Goal: Task Accomplishment & Management: Use online tool/utility

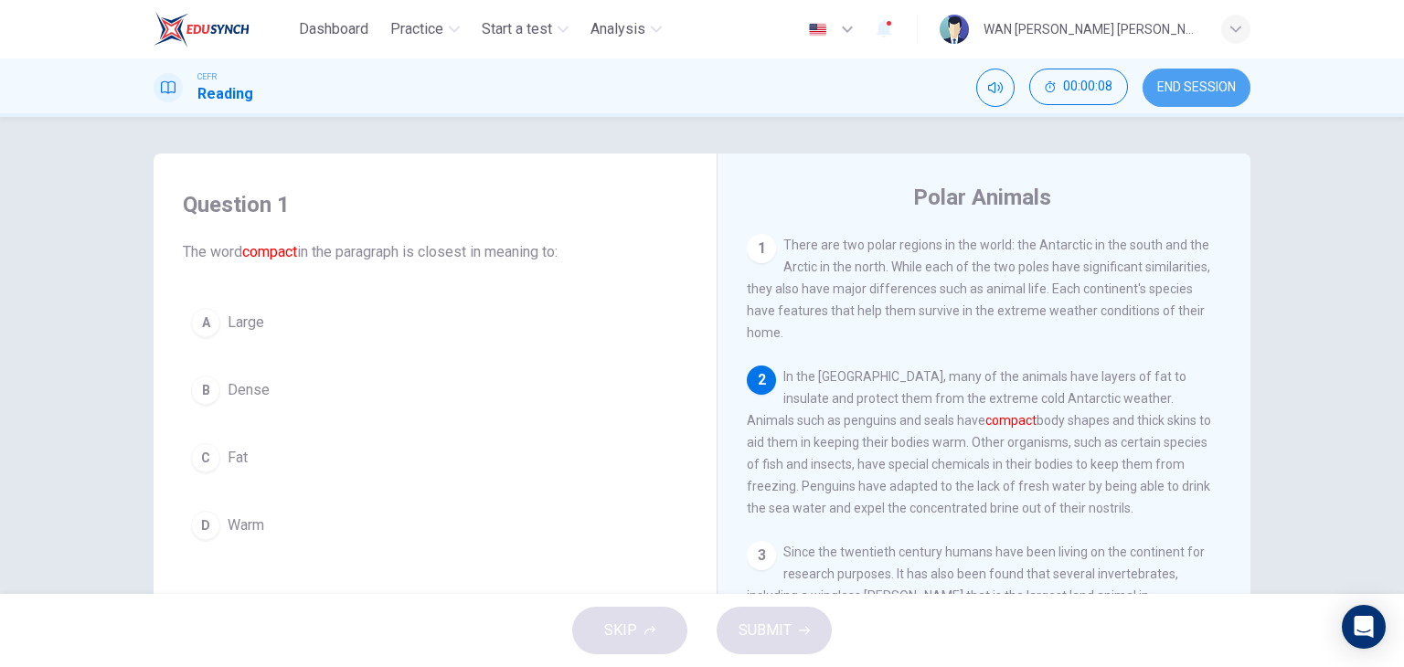
click at [1205, 80] on span "END SESSION" at bounding box center [1196, 87] width 79 height 15
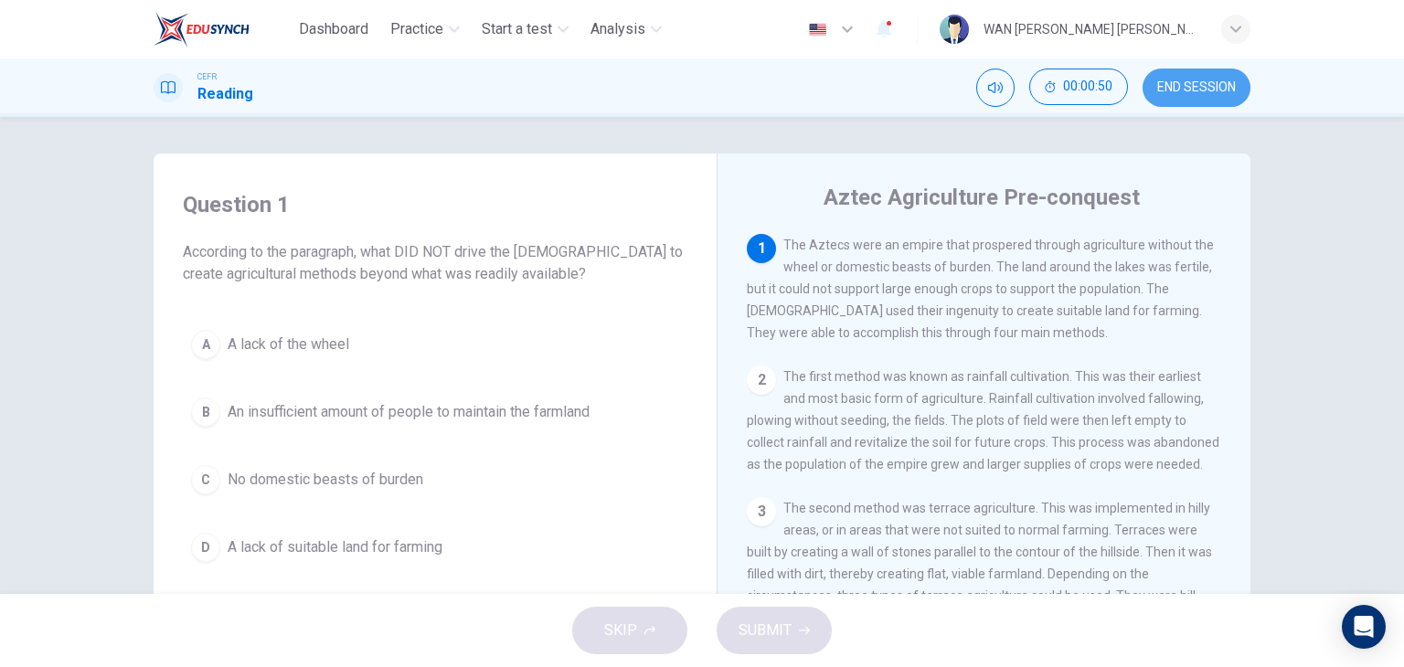
click at [1217, 81] on span "END SESSION" at bounding box center [1196, 87] width 79 height 15
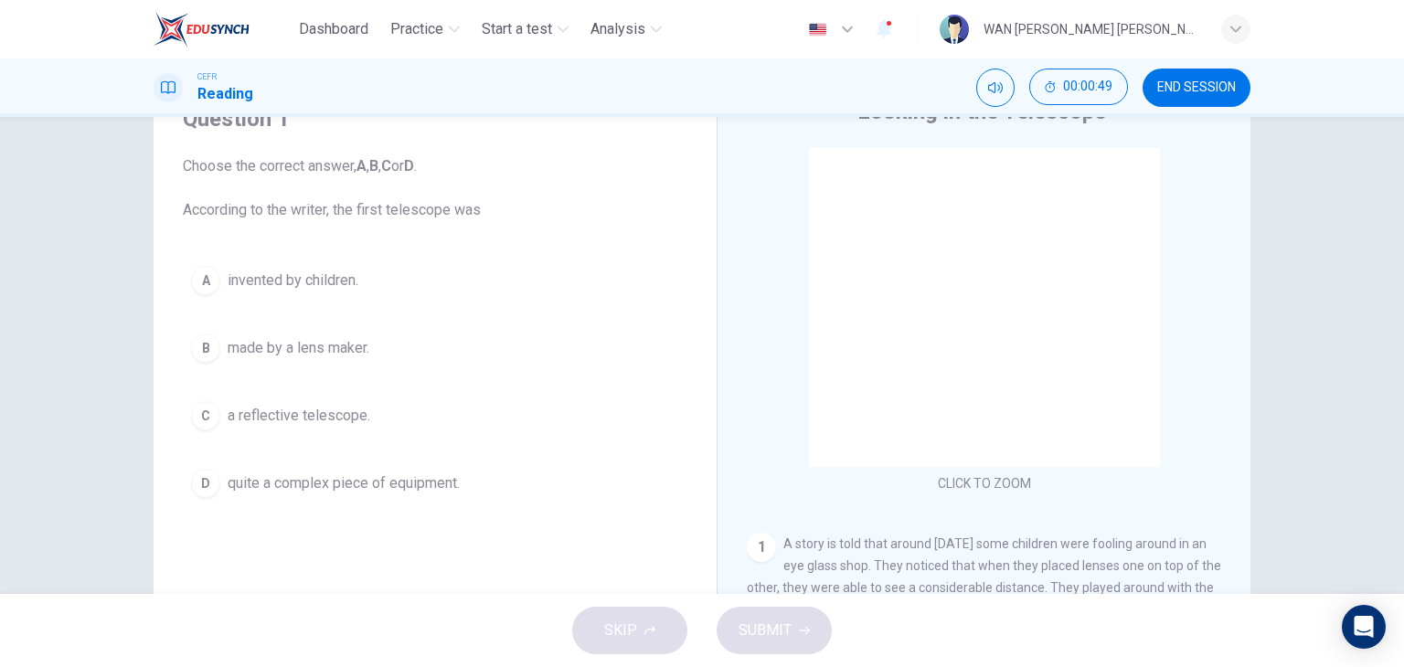
scroll to position [231, 0]
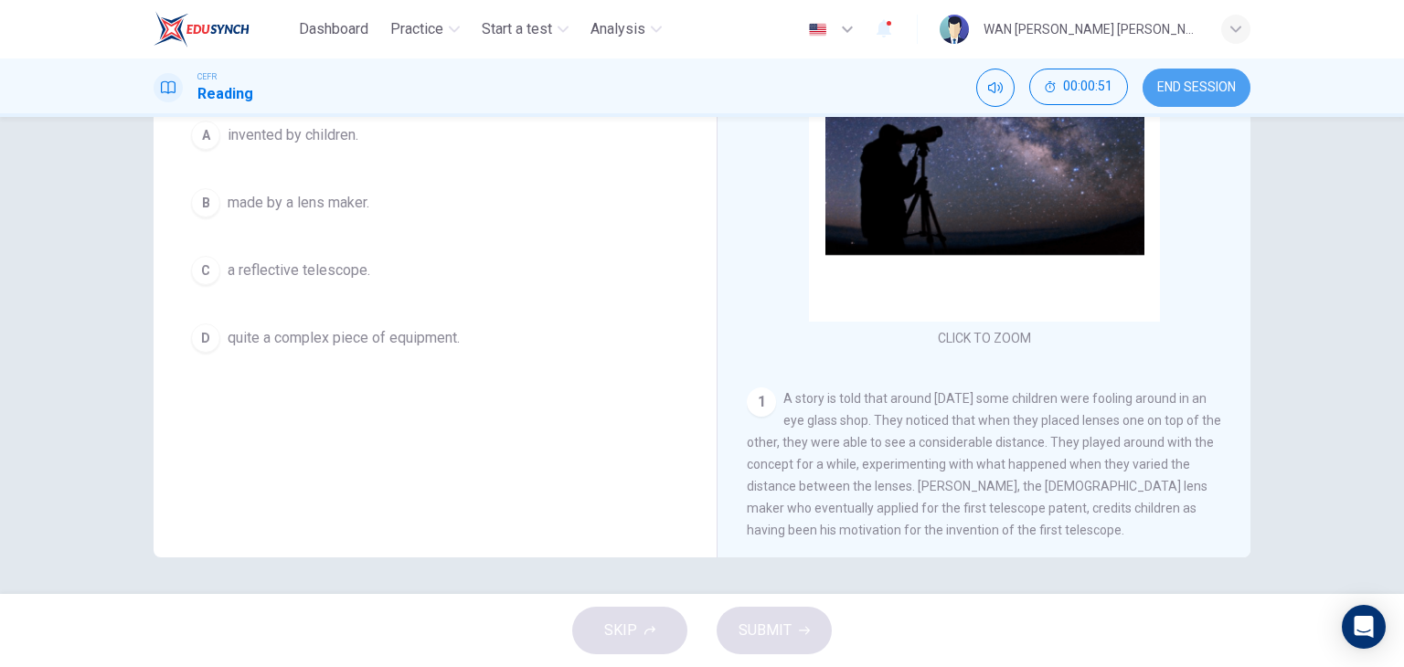
click at [1207, 81] on span "END SESSION" at bounding box center [1196, 87] width 79 height 15
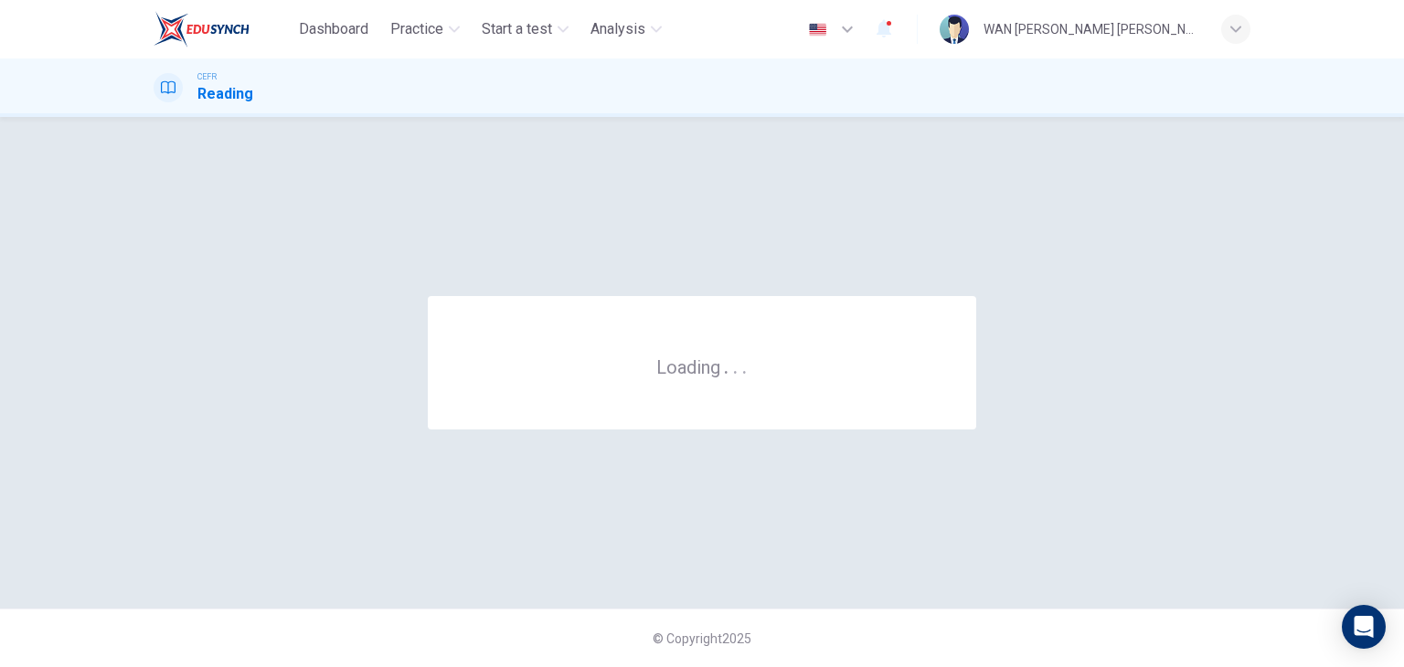
scroll to position [0, 0]
